Goal: Browse casually

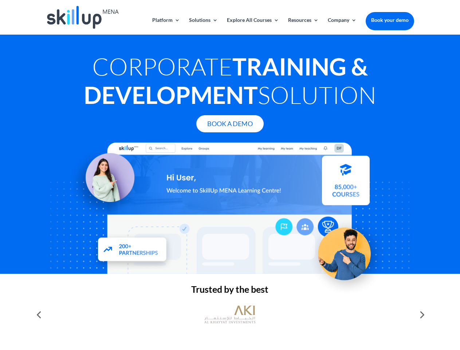
click at [230, 175] on div at bounding box center [230, 207] width 368 height 131
click at [203, 26] on link "Solutions" at bounding box center [203, 25] width 29 height 17
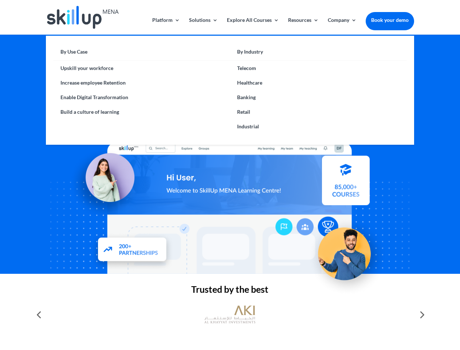
click at [252, 26] on link "Explore All Courses" at bounding box center [253, 25] width 52 height 17
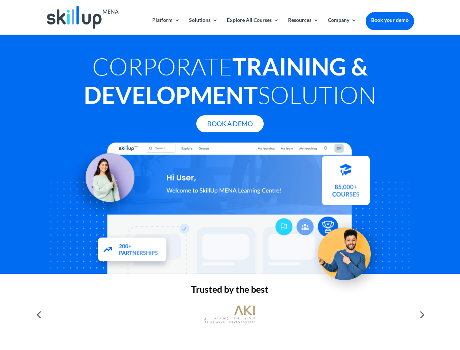
click at [303, 26] on link "Resources" at bounding box center [303, 25] width 31 height 17
click at [342, 26] on link "Company" at bounding box center [342, 25] width 29 height 17
click at [230, 314] on img at bounding box center [229, 314] width 51 height 25
